Goal: Information Seeking & Learning: Learn about a topic

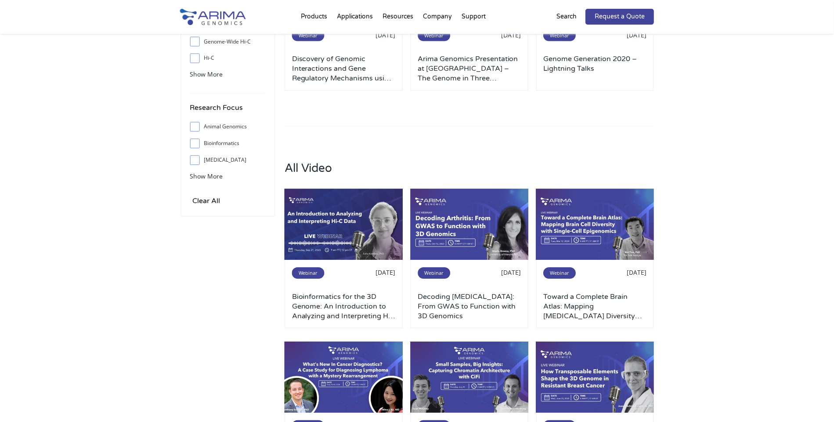
scroll to position [213, 0]
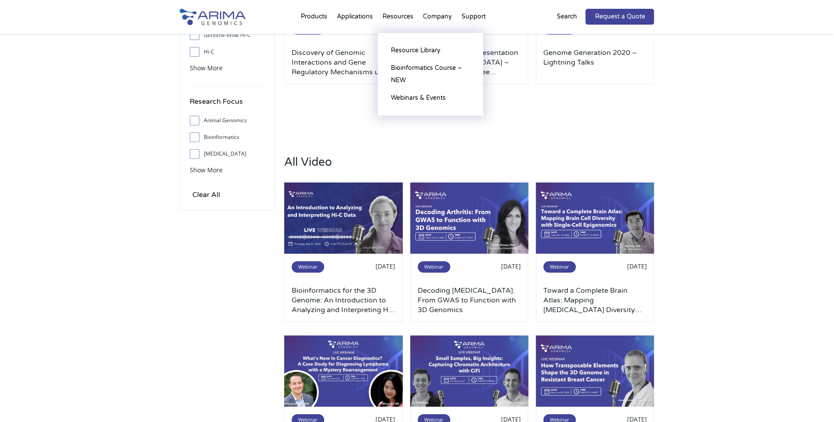
click at [399, 15] on li "Resources Resource Library Documentation Publications Literature Videos Blog Bi…" at bounding box center [398, 19] width 40 height 30
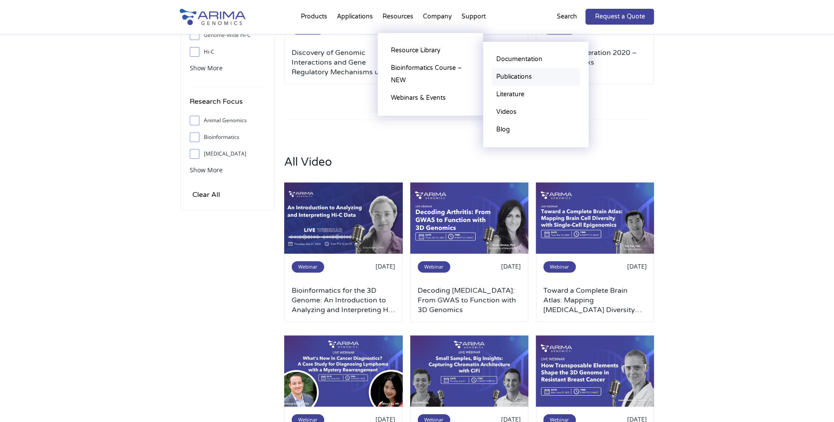
click at [512, 70] on link "Publications" at bounding box center [536, 77] width 88 height 18
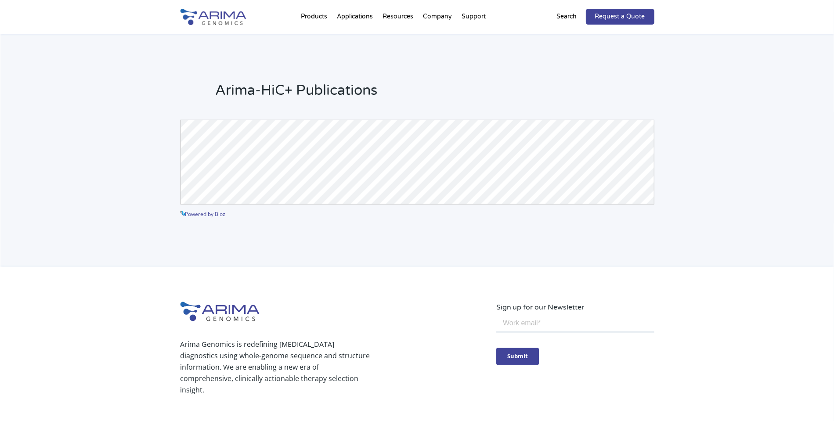
scroll to position [16, 0]
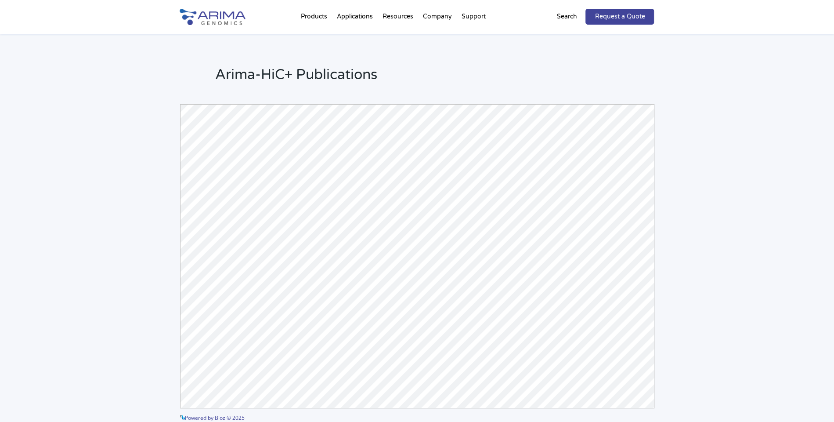
click at [573, 69] on h2 "Arima-HiC+ Publications" at bounding box center [434, 78] width 439 height 26
click at [105, 98] on div "Arima-HiC+ Publications Powered by Bioz © 2025 See more details on Bioz" at bounding box center [417, 244] width 834 height 453
